Goal: Information Seeking & Learning: Learn about a topic

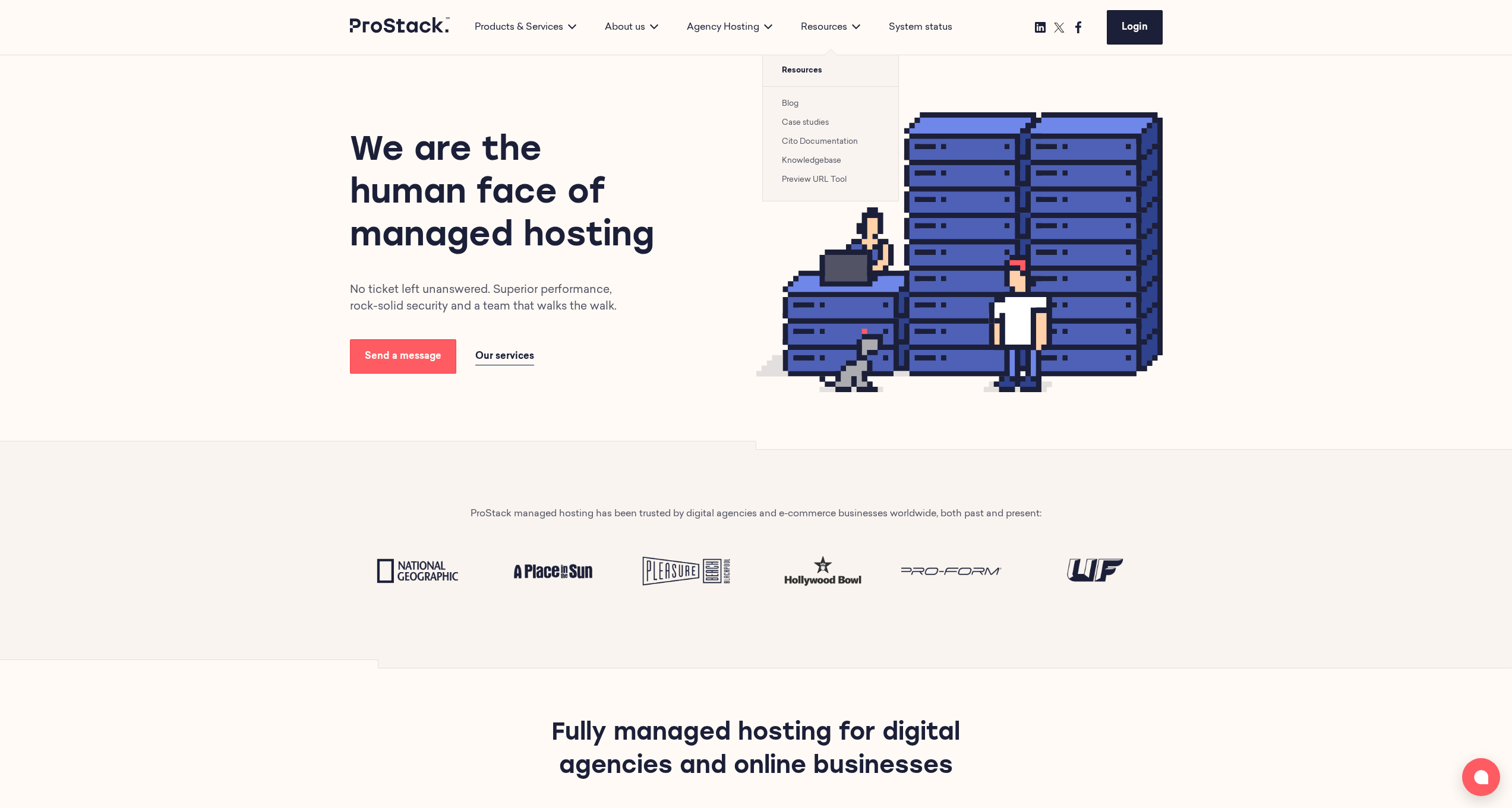
click at [800, 120] on link "Case studies" at bounding box center [805, 123] width 47 height 8
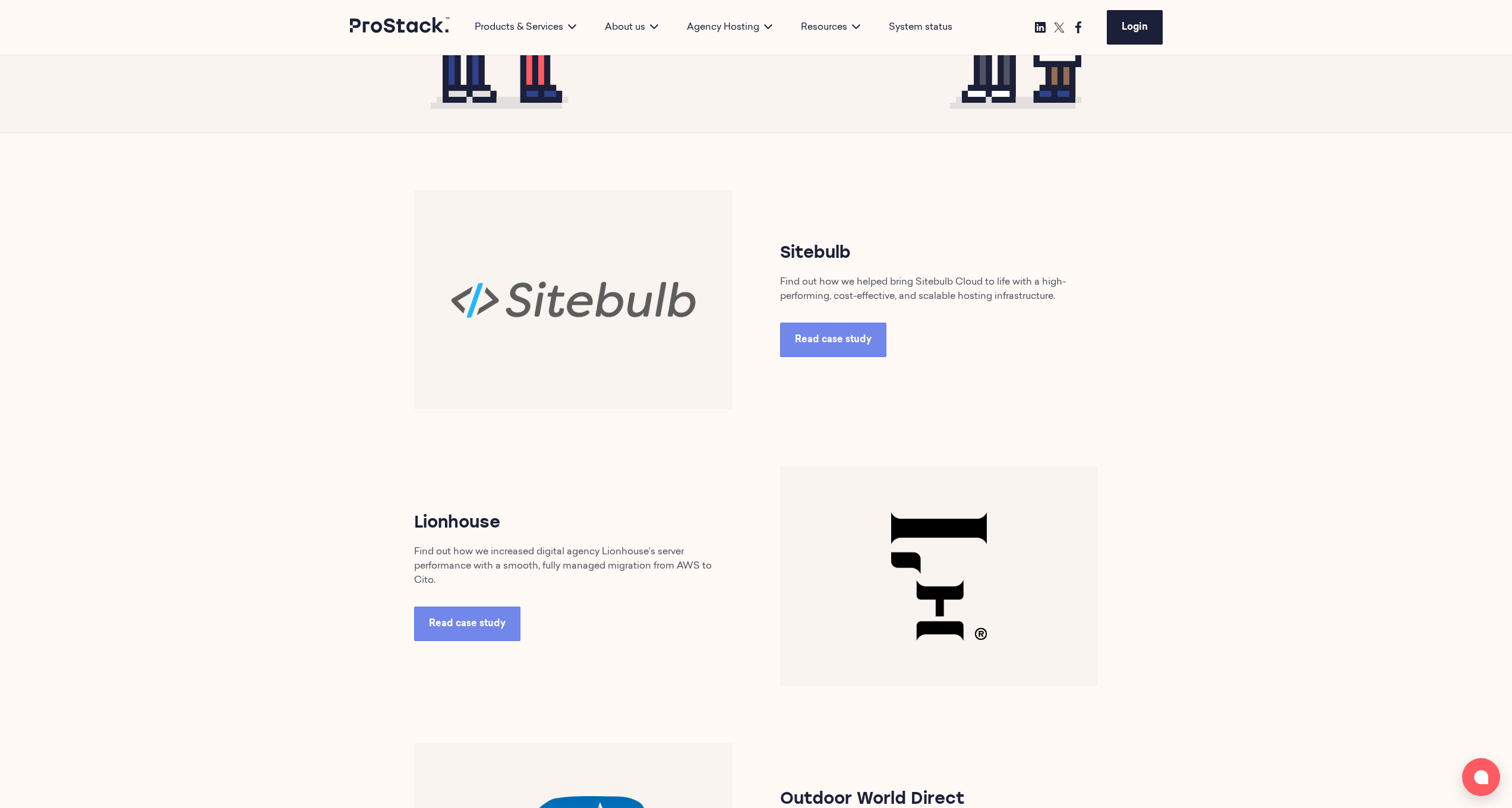
scroll to position [482, 0]
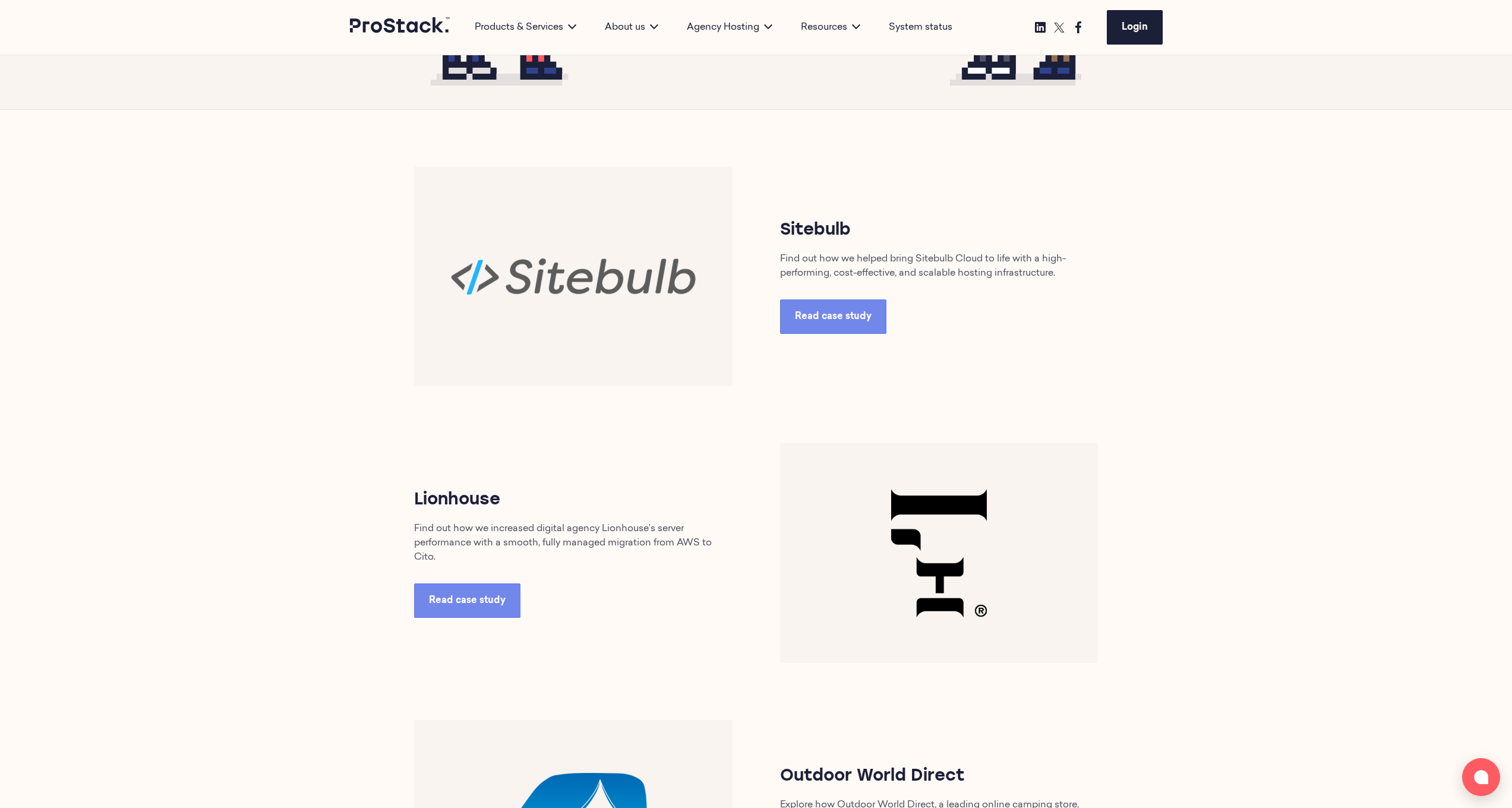
click at [567, 328] on img at bounding box center [572, 276] width 318 height 219
click at [819, 317] on span "Read case study" at bounding box center [832, 317] width 76 height 10
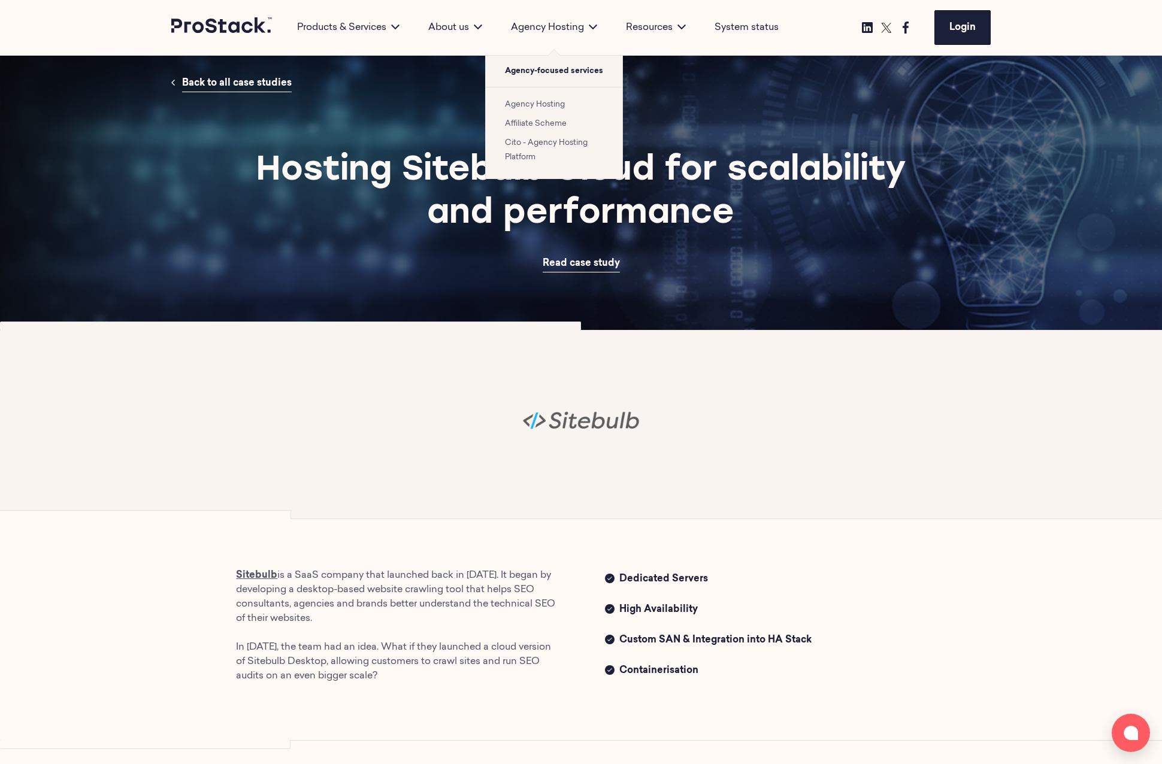
click at [544, 107] on link "Agency Hosting" at bounding box center [535, 105] width 60 height 8
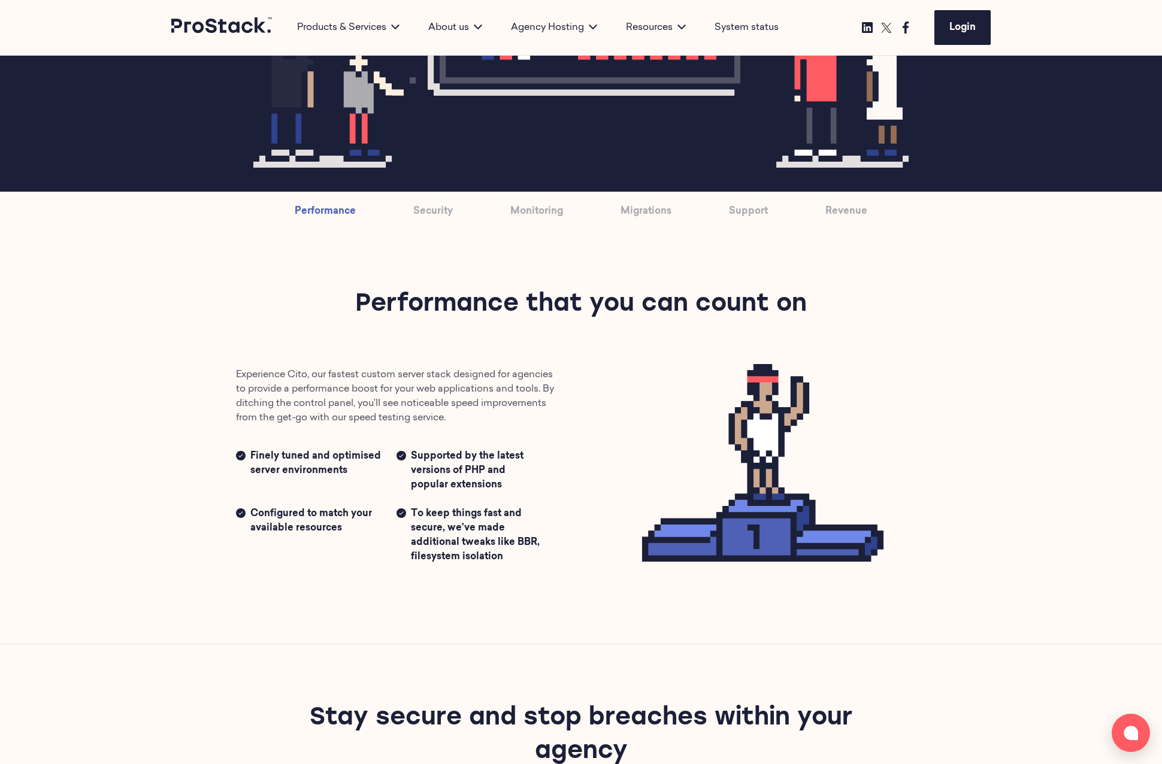
scroll to position [658, 0]
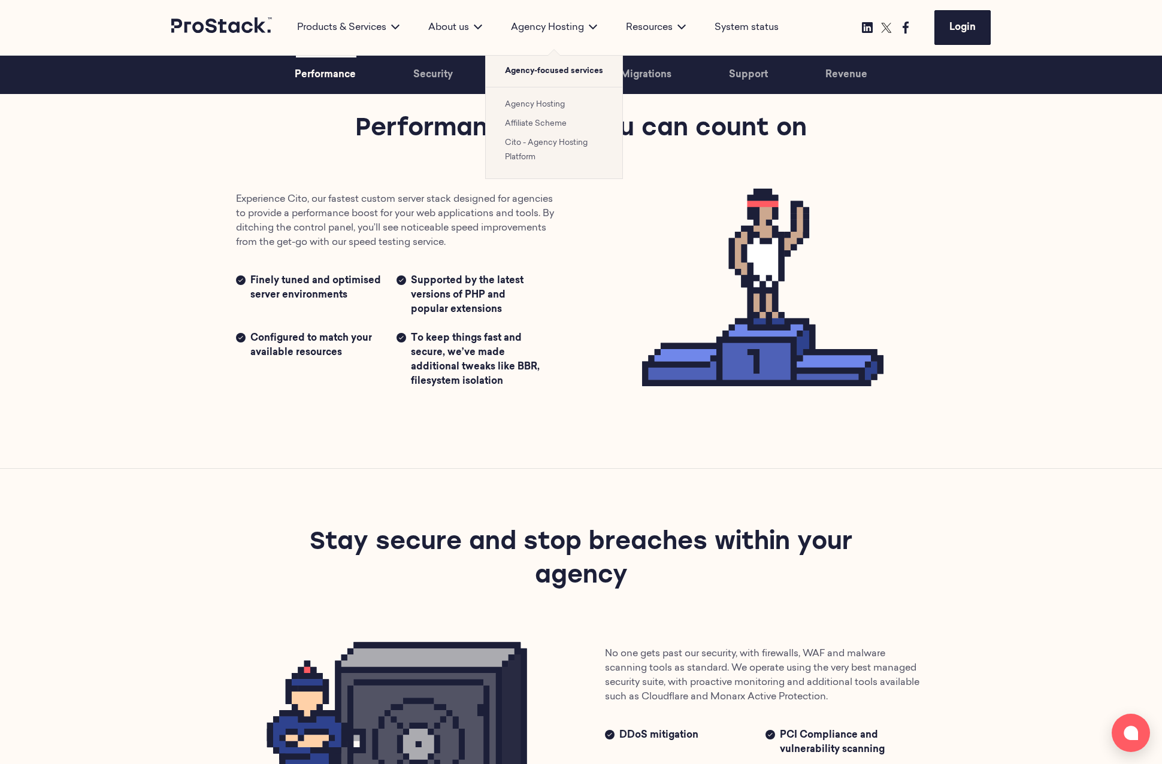
click at [546, 140] on link "Cito - Agency Hosting Platform" at bounding box center [546, 150] width 83 height 22
